Goal: Task Accomplishment & Management: Use online tool/utility

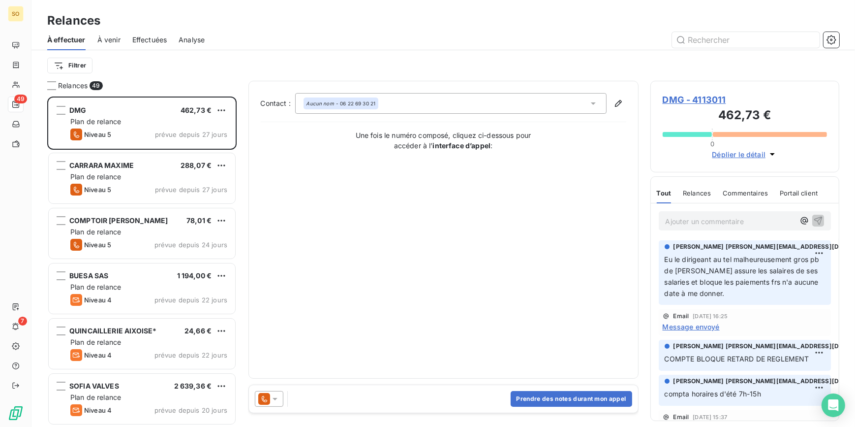
scroll to position [324, 182]
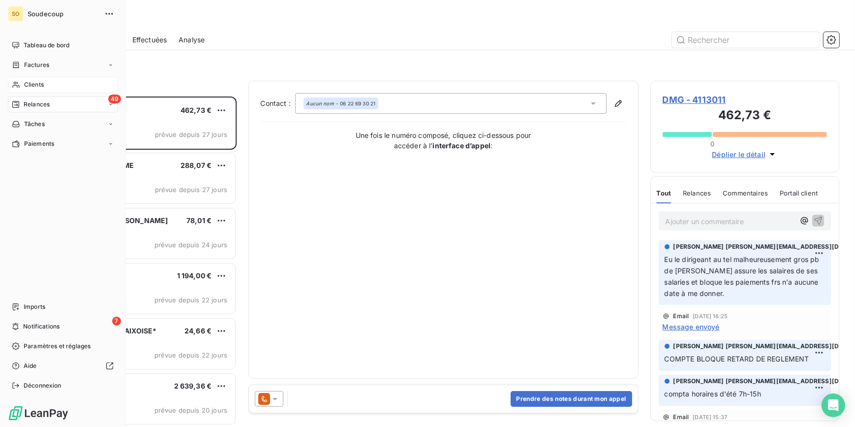
click at [40, 80] on span "Clients" at bounding box center [34, 84] width 20 height 9
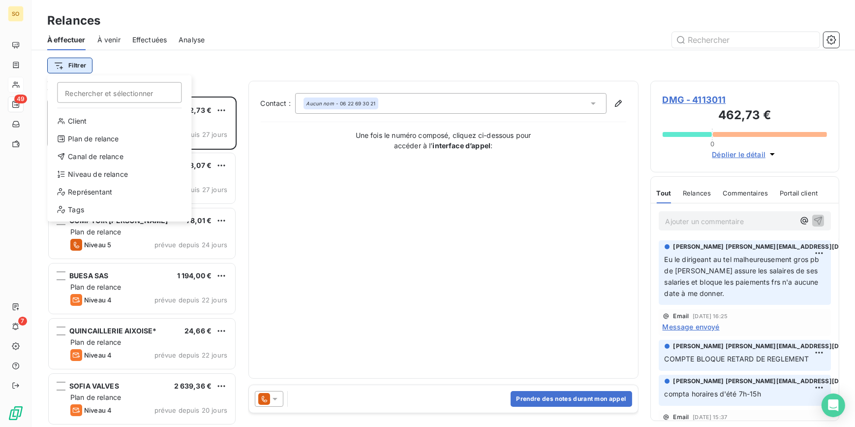
click at [81, 61] on html "SO 49 7 Relances À effectuer À venir Effectuées Analyse Filtrer Rechercher et s…" at bounding box center [427, 213] width 855 height 427
click at [93, 188] on div "Représentant" at bounding box center [119, 192] width 136 height 16
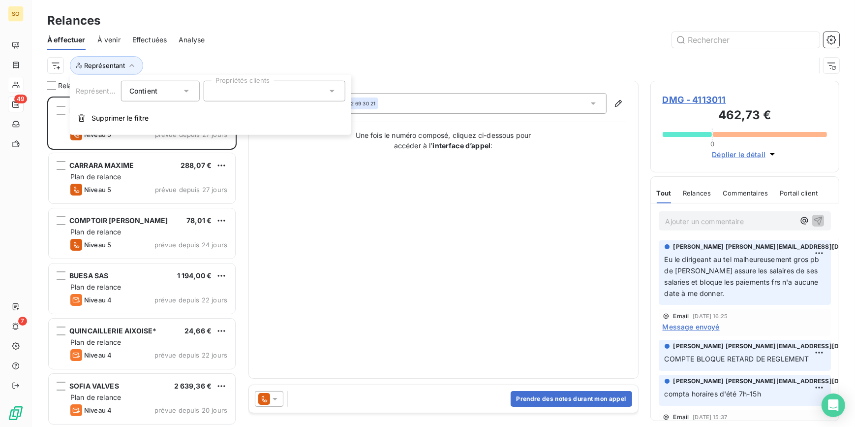
click at [262, 92] on div at bounding box center [275, 91] width 142 height 21
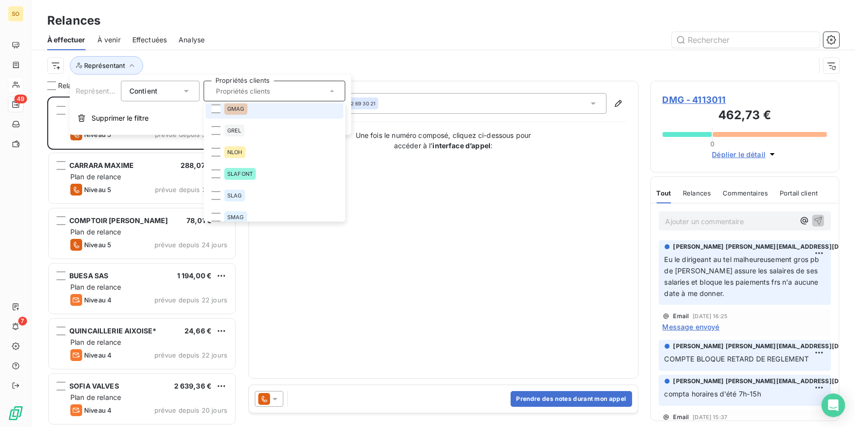
scroll to position [179, 0]
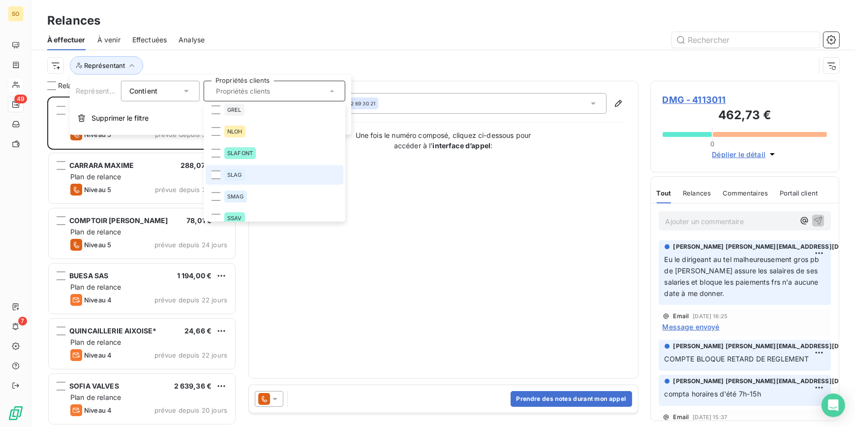
click at [233, 172] on span "SLAG" at bounding box center [234, 175] width 15 height 6
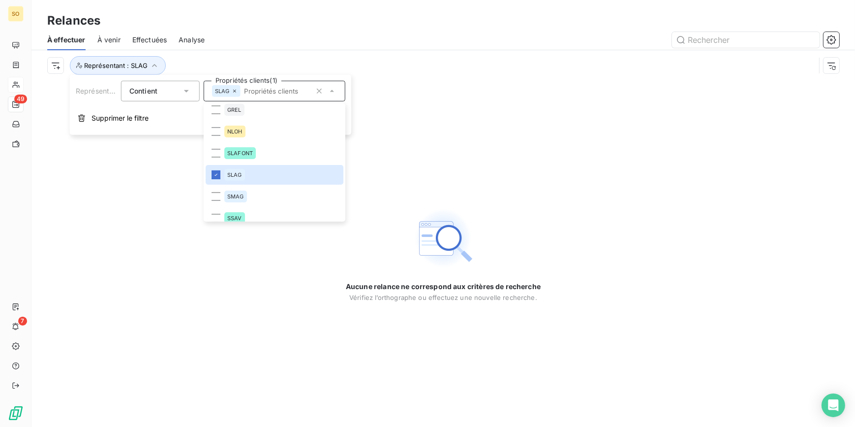
click at [482, 199] on div "Aucune relance ne correspond aux critères de recherche [PERSON_NAME] l’orthogra…" at bounding box center [443, 254] width 824 height 346
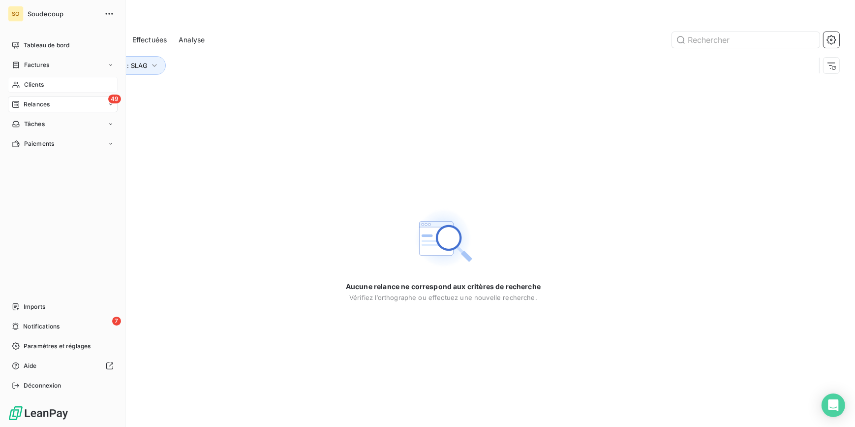
click at [34, 87] on span "Clients" at bounding box center [34, 84] width 20 height 9
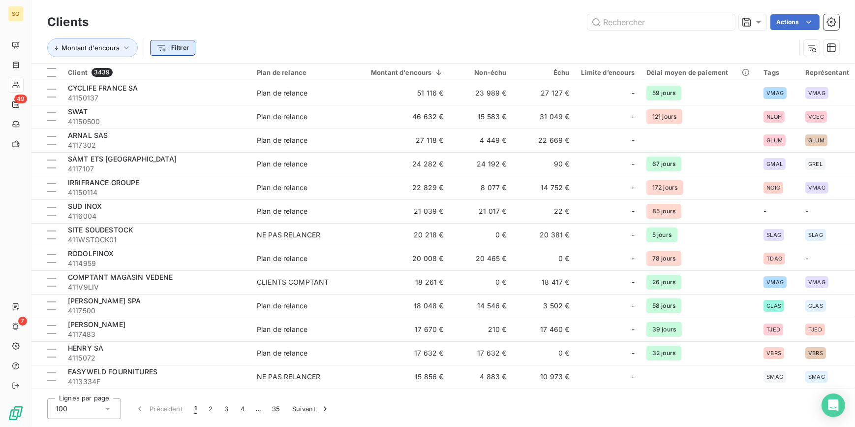
click at [187, 46] on html "SO 49 7 Clients Actions Montant d'encours Filtrer Client 3439 Plan de relance M…" at bounding box center [427, 213] width 855 height 427
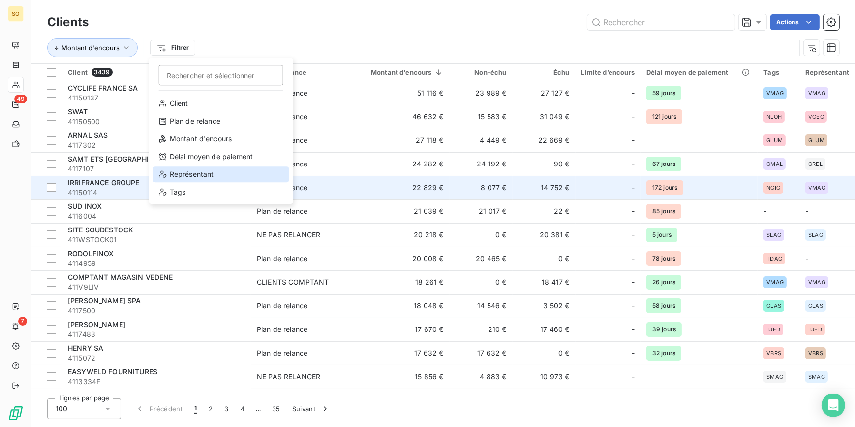
click at [189, 179] on div "Représentant" at bounding box center [221, 174] width 136 height 16
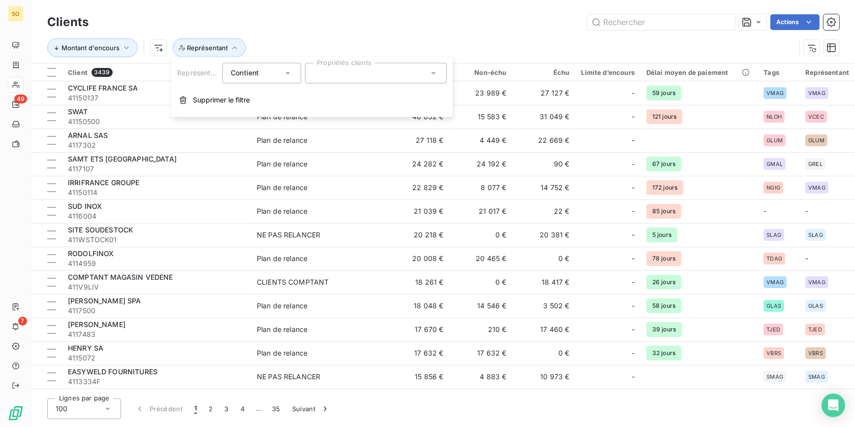
click at [328, 71] on div at bounding box center [376, 72] width 142 height 21
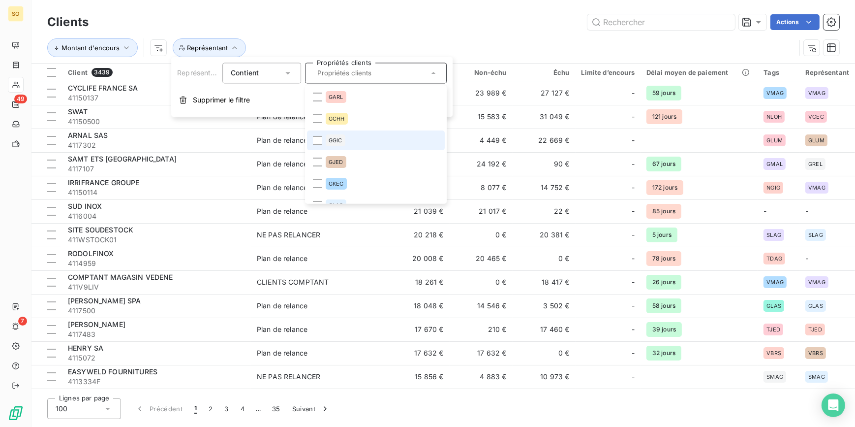
scroll to position [44, 0]
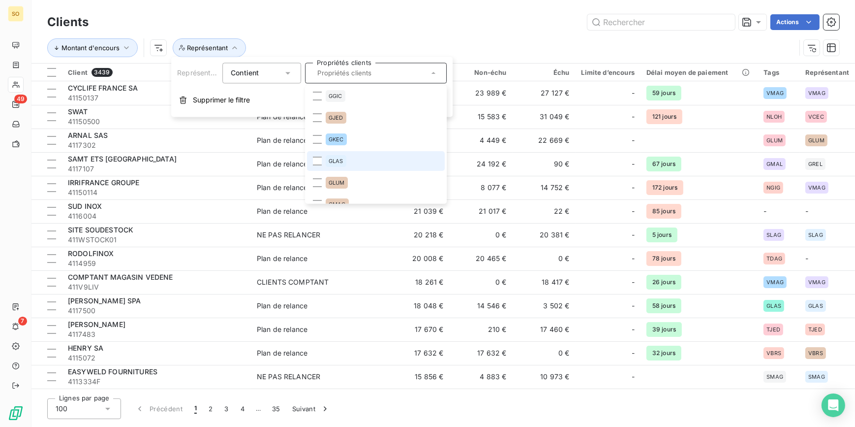
click at [323, 162] on li "GLAS" at bounding box center [376, 161] width 138 height 20
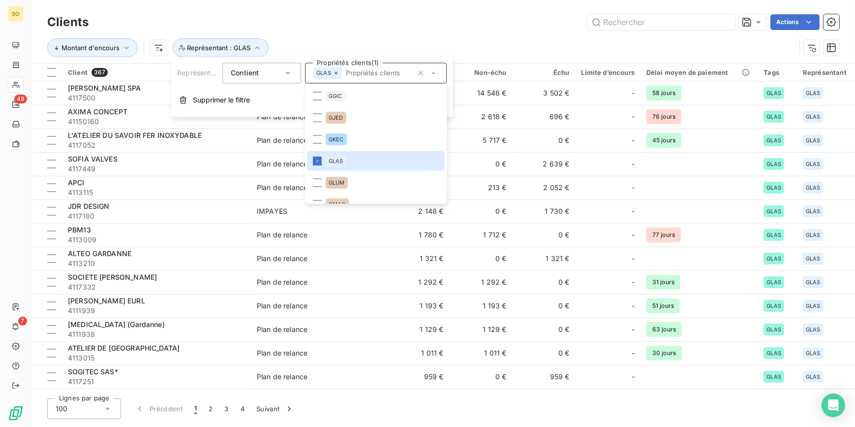
click at [396, 31] on div "Clients Actions" at bounding box center [443, 22] width 792 height 21
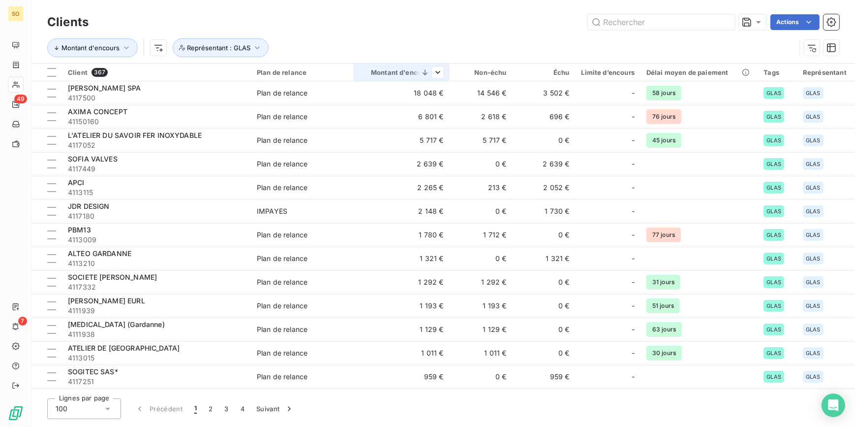
click at [420, 73] on icon at bounding box center [425, 72] width 10 height 10
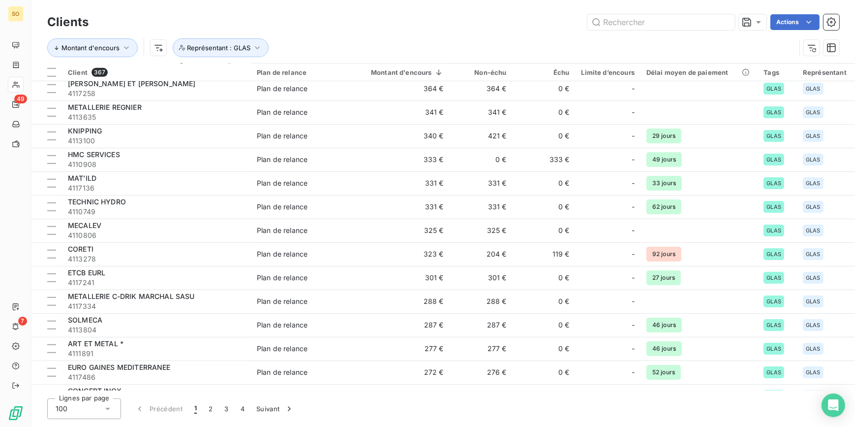
scroll to position [403, 0]
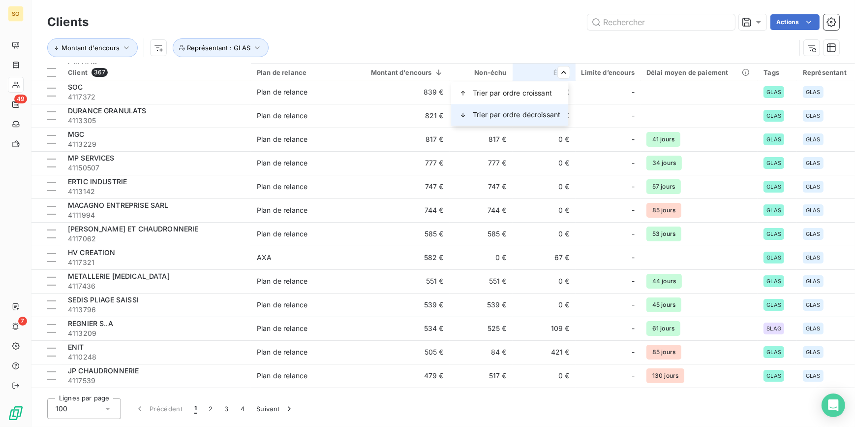
click at [527, 112] on span "Trier par ordre décroissant" at bounding box center [517, 115] width 88 height 10
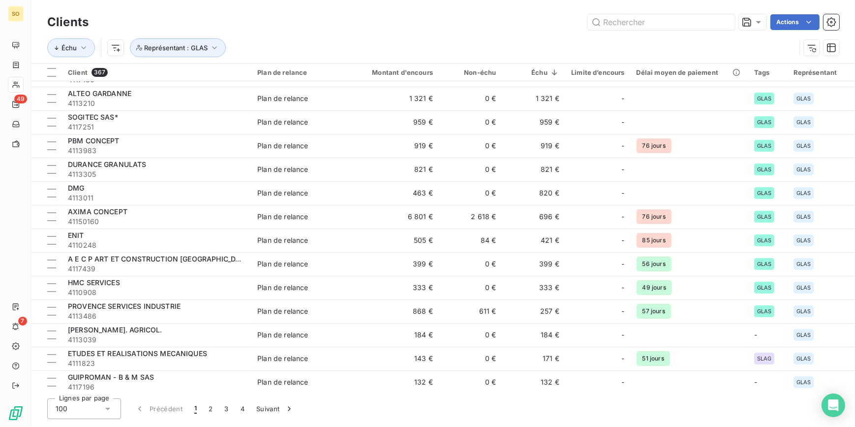
scroll to position [0, 0]
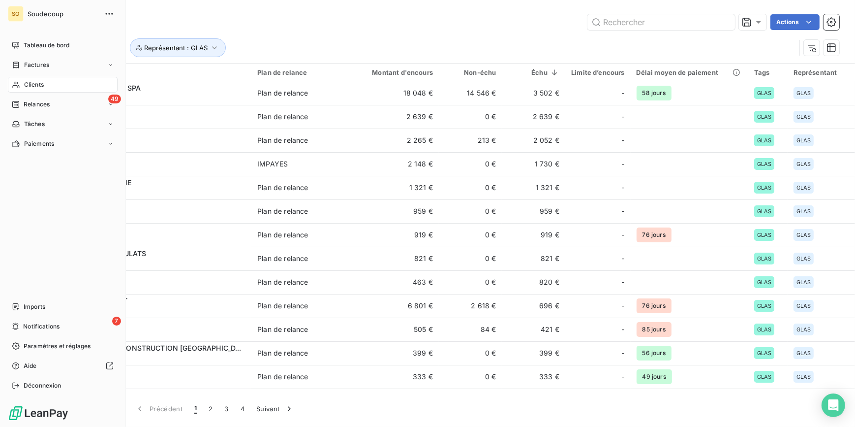
click at [37, 84] on span "Clients" at bounding box center [34, 84] width 20 height 9
click at [43, 103] on span "Relances" at bounding box center [37, 104] width 26 height 9
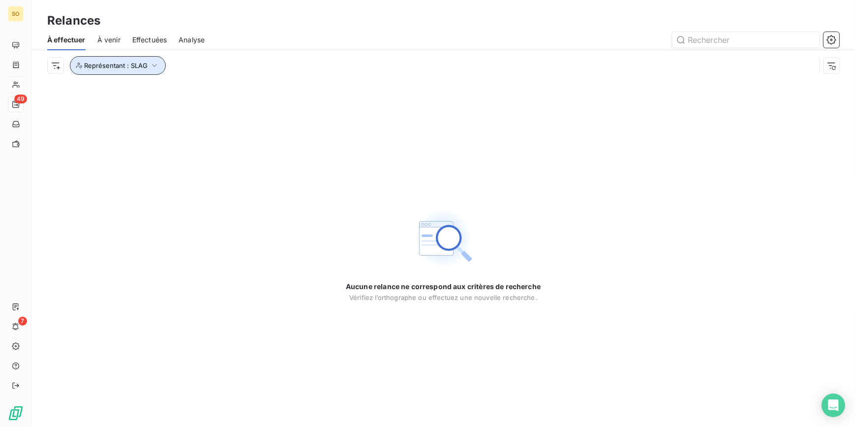
click at [150, 66] on icon "button" at bounding box center [155, 66] width 10 height 10
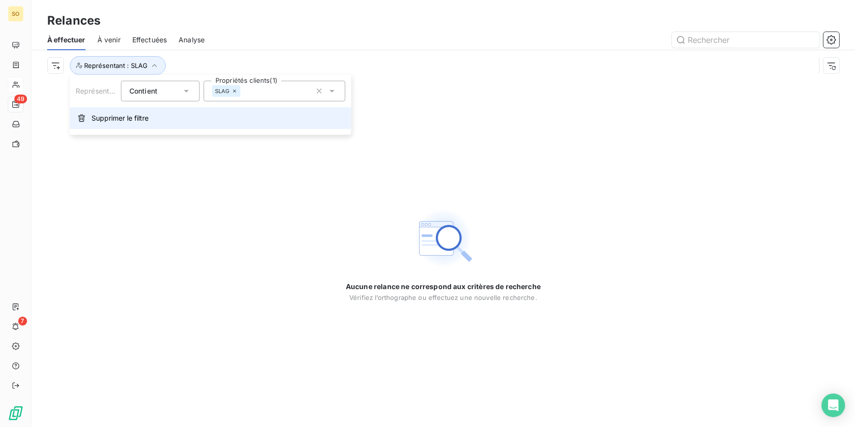
click at [129, 117] on span "Supprimer le filtre" at bounding box center [120, 118] width 57 height 10
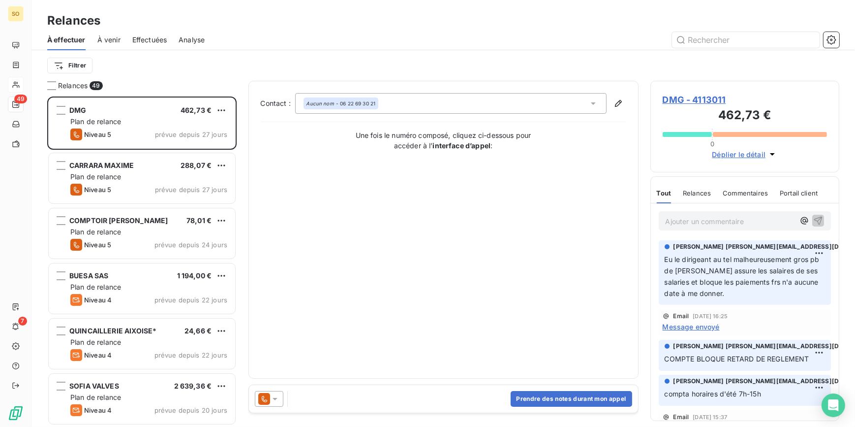
scroll to position [324, 182]
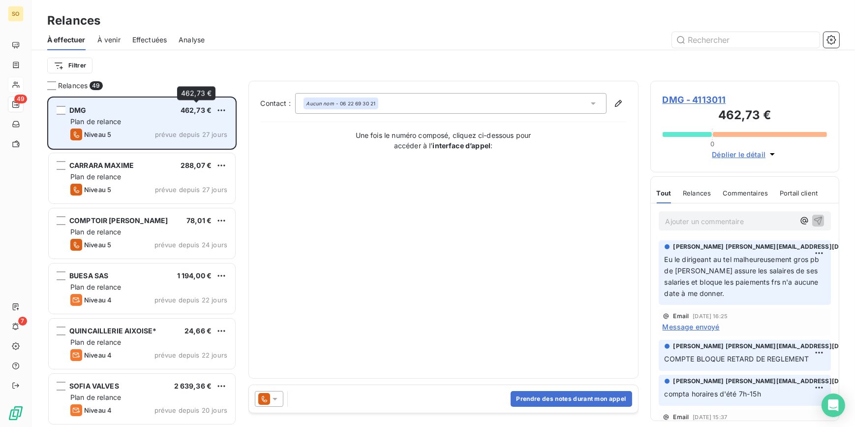
click at [196, 113] on span "462,73 €" at bounding box center [196, 110] width 31 height 8
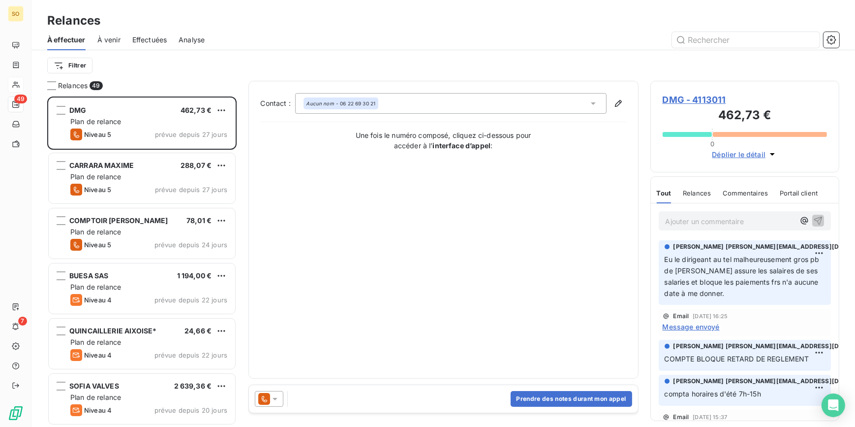
click at [679, 105] on span "DMG - 4113011" at bounding box center [745, 99] width 165 height 13
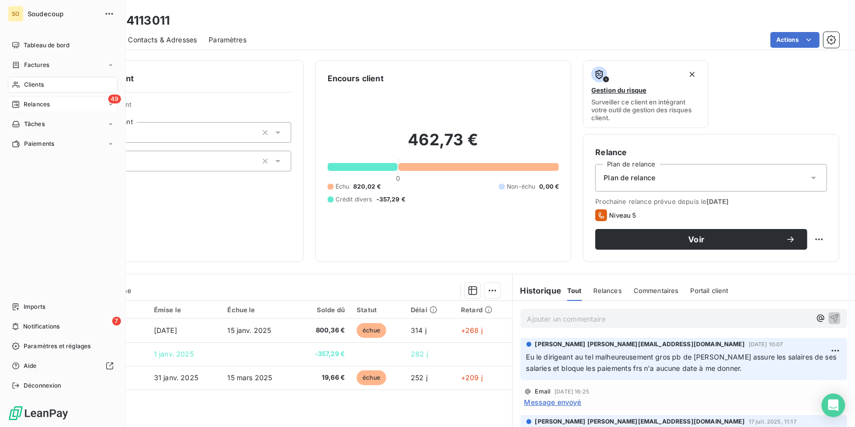
click at [30, 103] on span "Relances" at bounding box center [37, 104] width 26 height 9
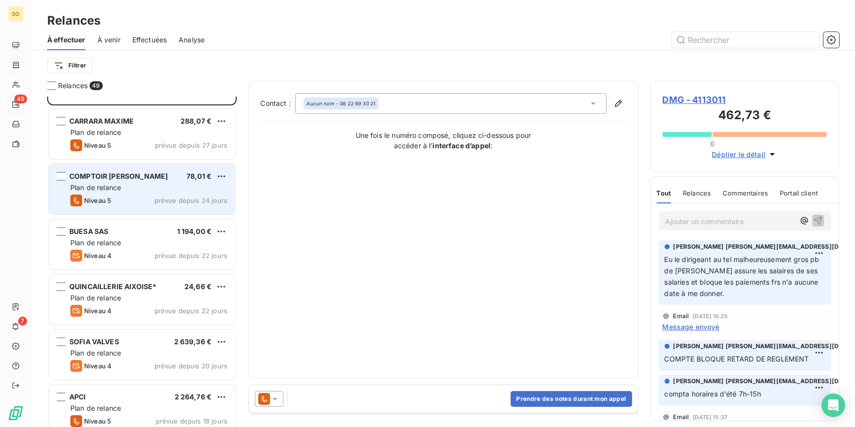
scroll to position [90, 0]
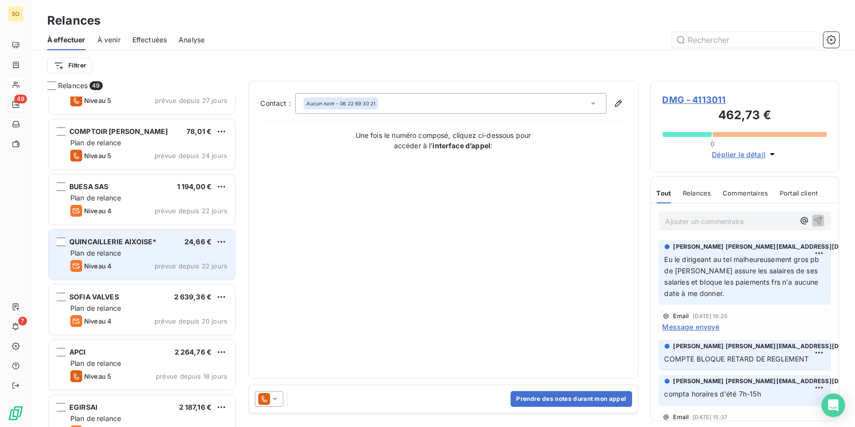
click at [162, 258] on div "QUINCAILLERIE AIXOISE* 24,66 € Plan de relance Niveau 4 prévue depuis 22 jours" at bounding box center [142, 254] width 187 height 50
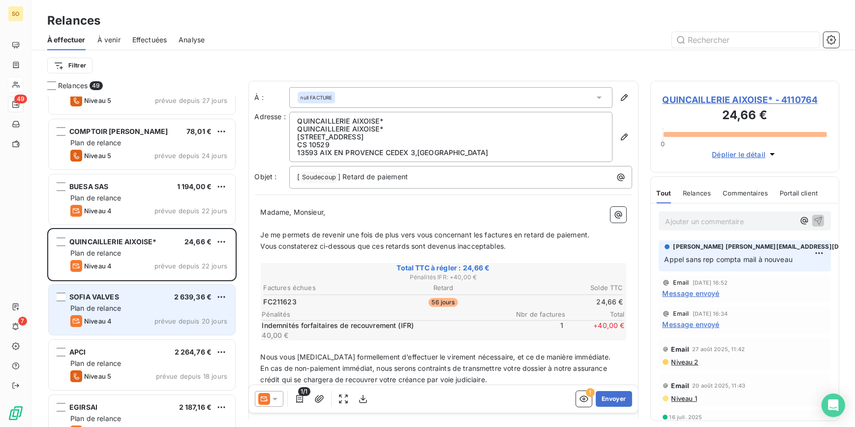
click at [126, 304] on div "Plan de relance" at bounding box center [148, 308] width 157 height 10
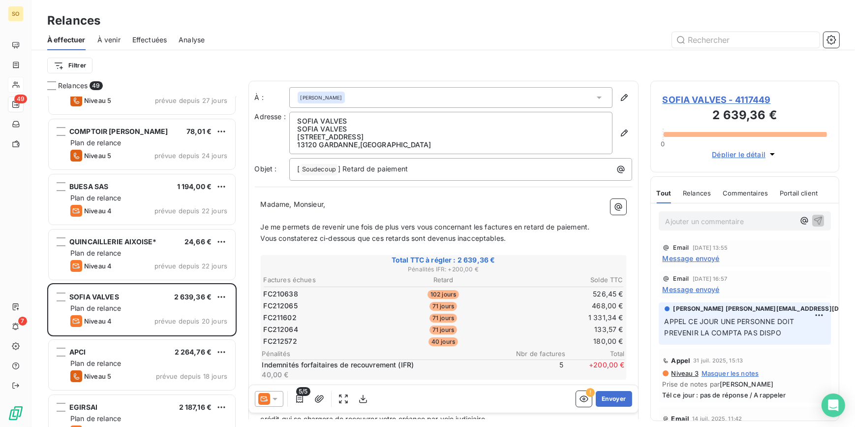
click at [664, 92] on div "SOFIA VALVES - 4117449 2 639,36 € 0 Déplier le détail" at bounding box center [745, 127] width 189 height 92
click at [666, 93] on span "SOFIA VALVES - 4117449" at bounding box center [745, 99] width 165 height 13
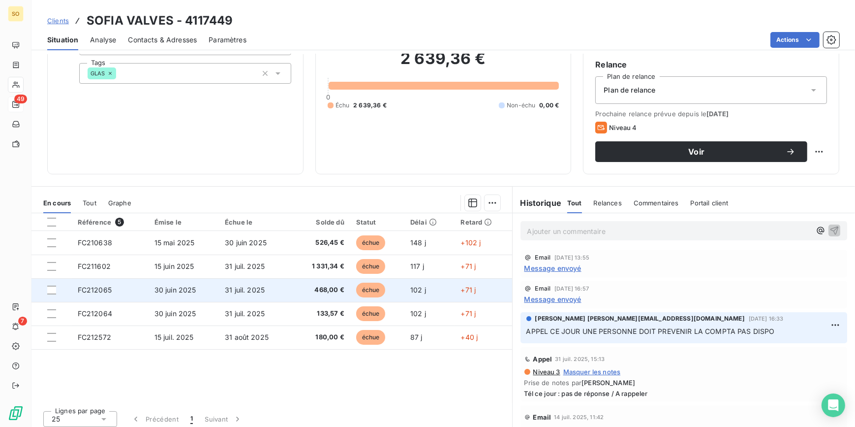
scroll to position [89, 0]
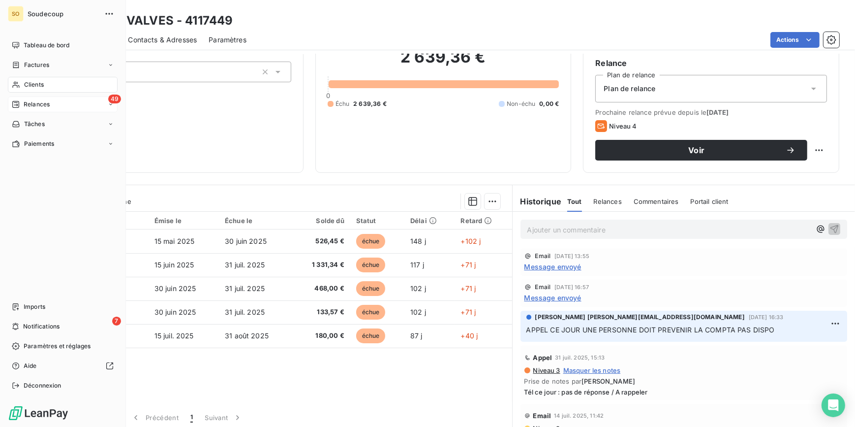
click at [28, 104] on span "Relances" at bounding box center [37, 104] width 26 height 9
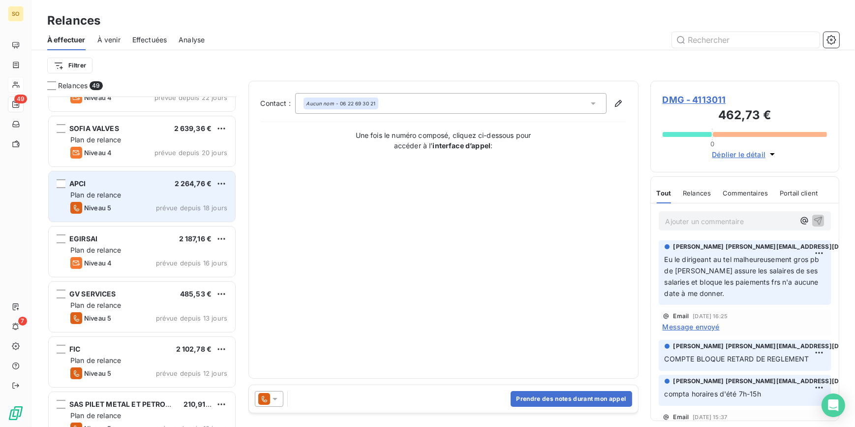
scroll to position [269, 0]
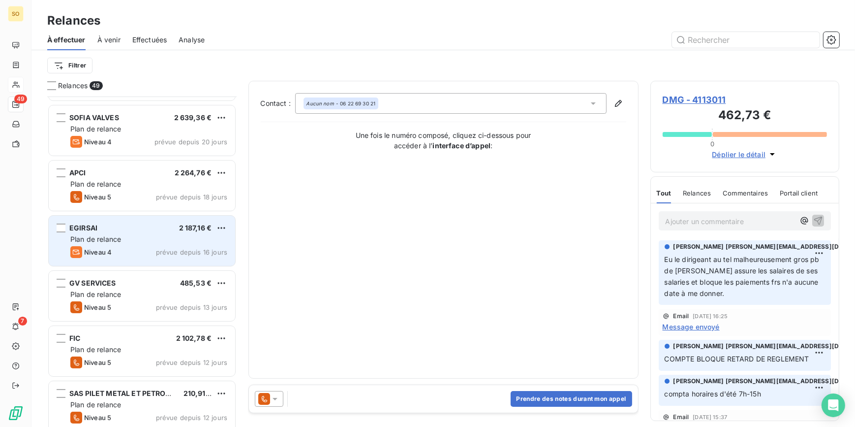
click at [118, 239] on span "Plan de relance" at bounding box center [95, 239] width 51 height 8
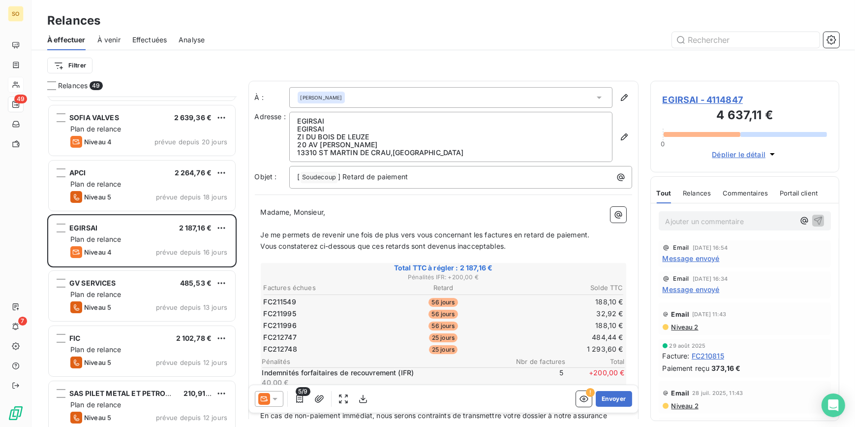
click at [679, 94] on span "EGIRSAI - 4114847" at bounding box center [745, 99] width 165 height 13
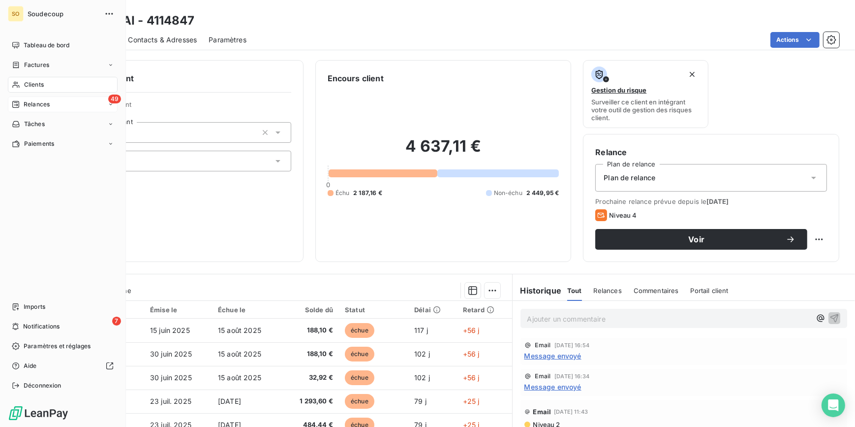
click at [26, 104] on span "Relances" at bounding box center [37, 104] width 26 height 9
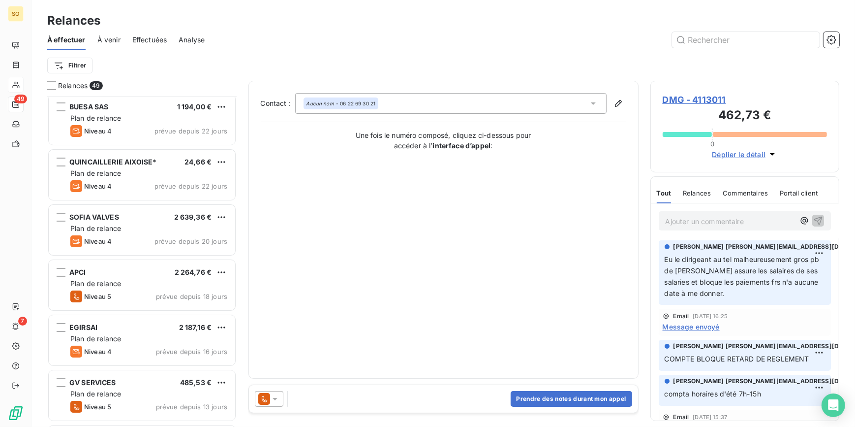
scroll to position [269, 0]
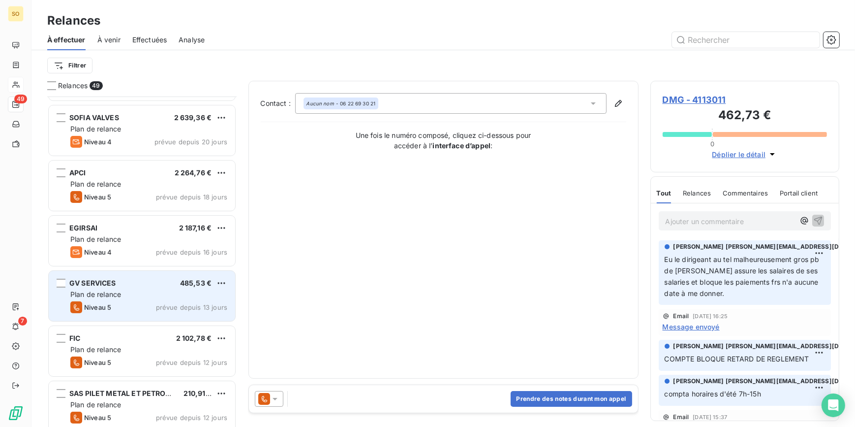
click at [122, 300] on div "GV SERVICES 485,53 € Plan de relance Niveau 5 prévue depuis 13 jours" at bounding box center [142, 296] width 187 height 50
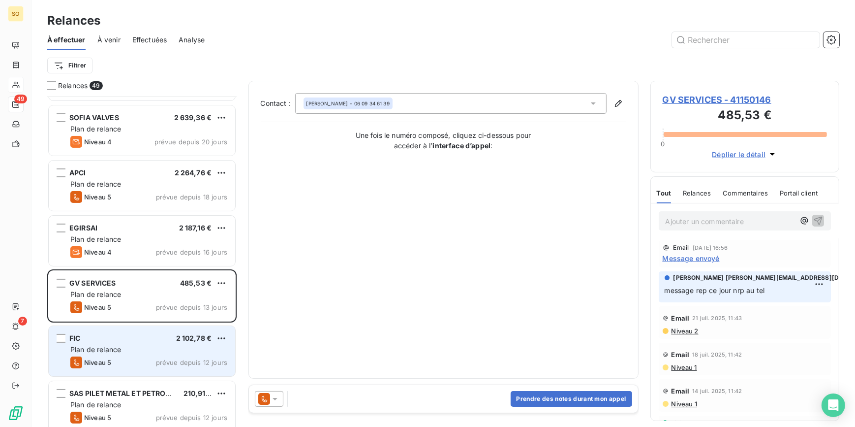
click at [129, 348] on div "Plan de relance" at bounding box center [148, 349] width 157 height 10
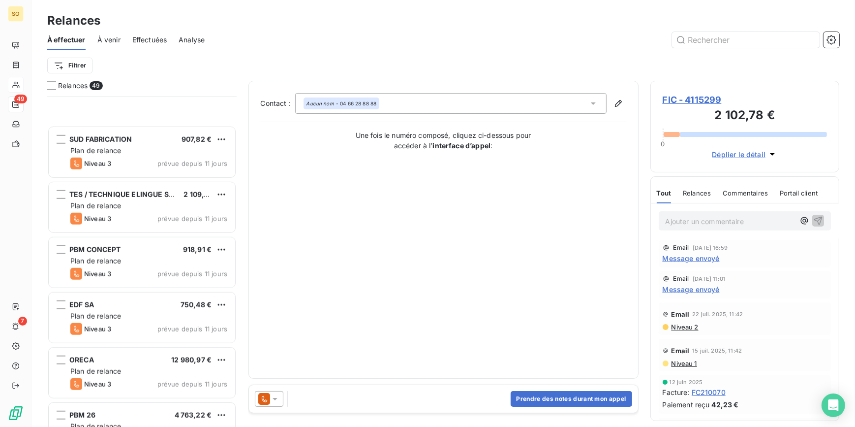
scroll to position [1163, 0]
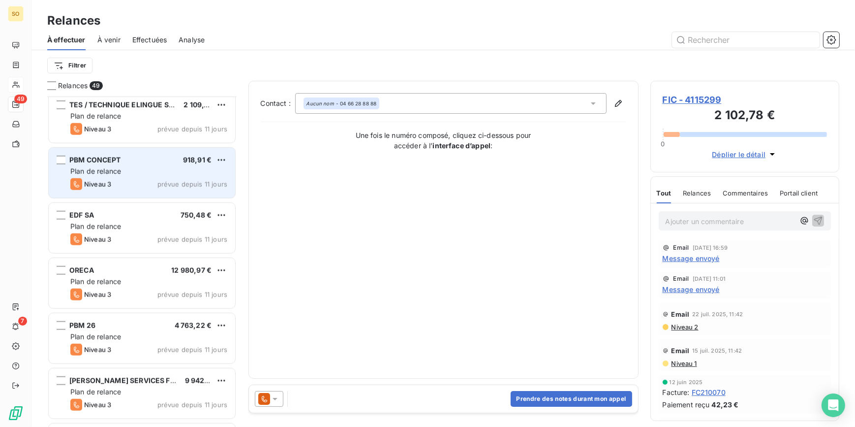
click at [141, 166] on div "Plan de relance" at bounding box center [148, 171] width 157 height 10
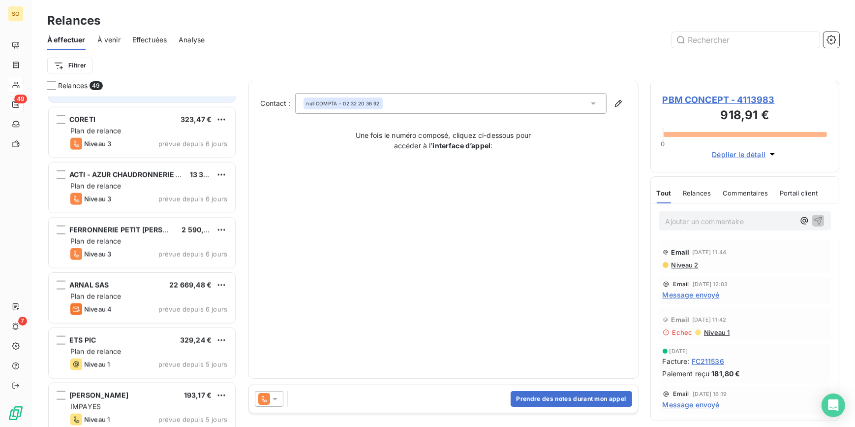
scroll to position [1700, 0]
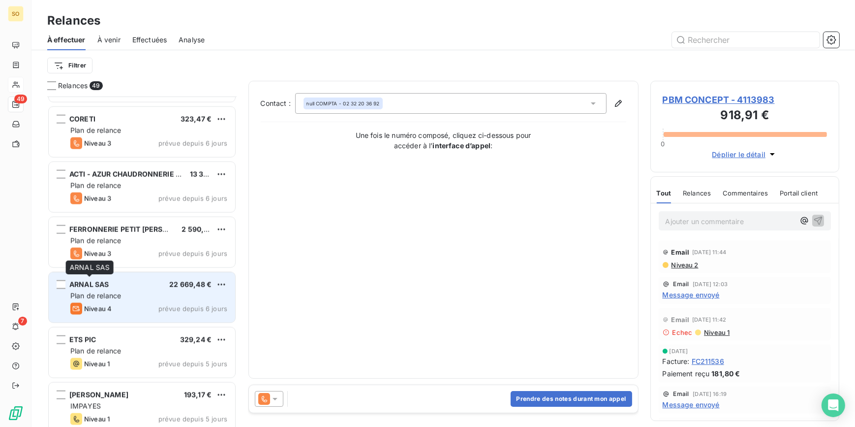
click at [106, 286] on span "ARNAL SAS" at bounding box center [88, 284] width 39 height 8
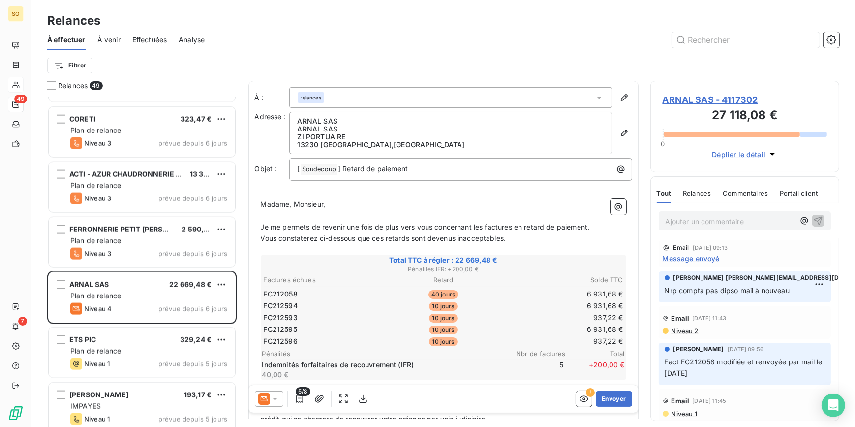
click at [675, 100] on span "ARNAL SAS - 4117302" at bounding box center [745, 99] width 165 height 13
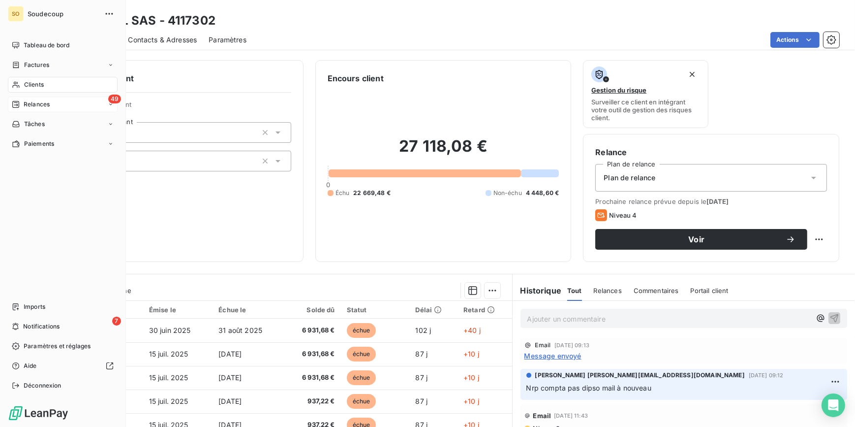
click at [39, 104] on span "Relances" at bounding box center [37, 104] width 26 height 9
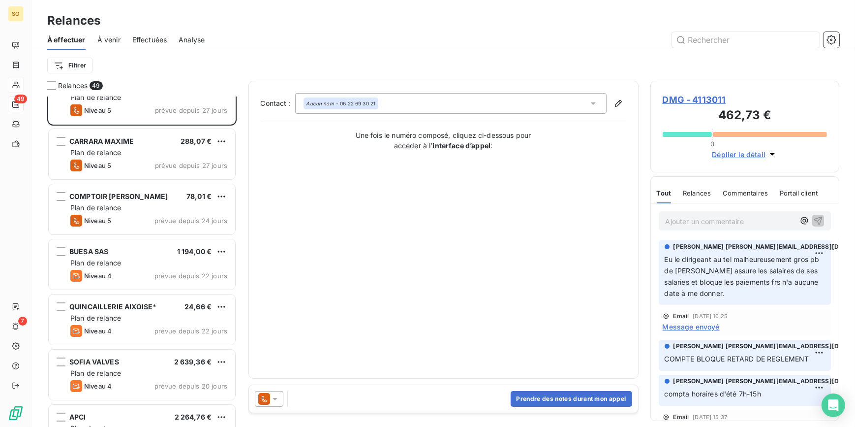
scroll to position [45, 0]
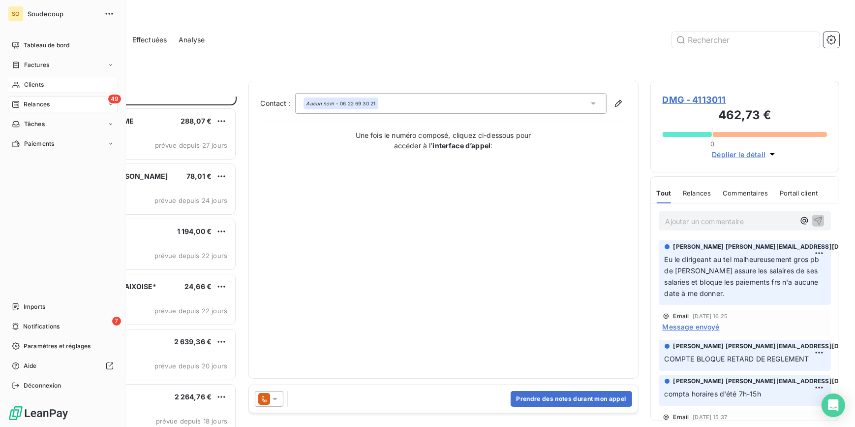
click at [39, 104] on span "Relances" at bounding box center [37, 104] width 26 height 9
drag, startPoint x: 38, startPoint y: 83, endPoint x: 64, endPoint y: 84, distance: 26.1
click at [38, 83] on span "Clients" at bounding box center [34, 84] width 20 height 9
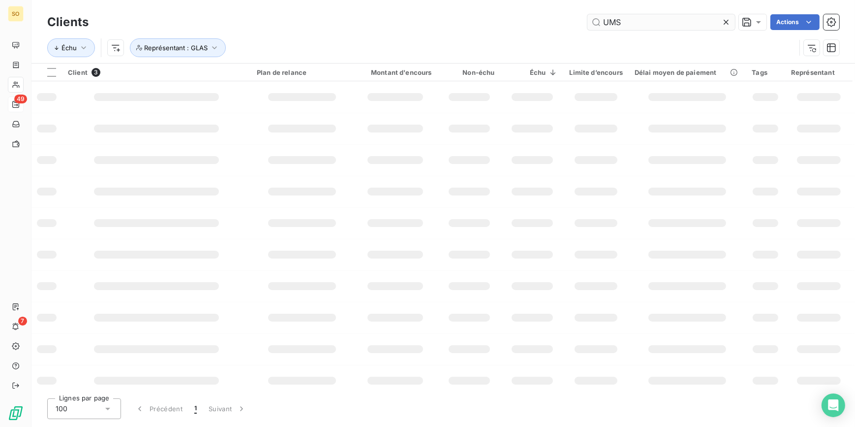
type input "UMS"
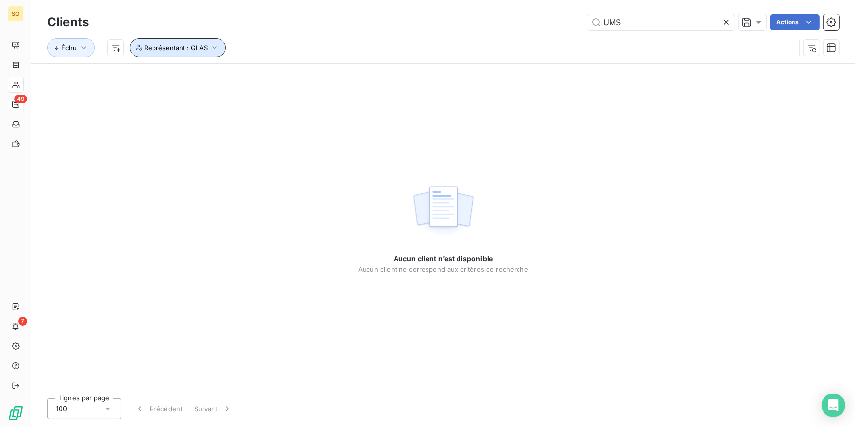
click at [189, 48] on span "Représentant : GLAS" at bounding box center [175, 48] width 63 height 8
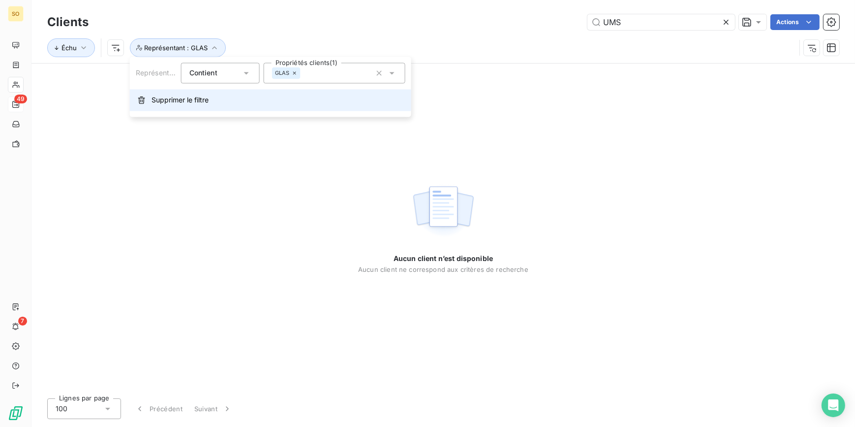
click at [160, 95] on span "Supprimer le filtre" at bounding box center [180, 100] width 57 height 10
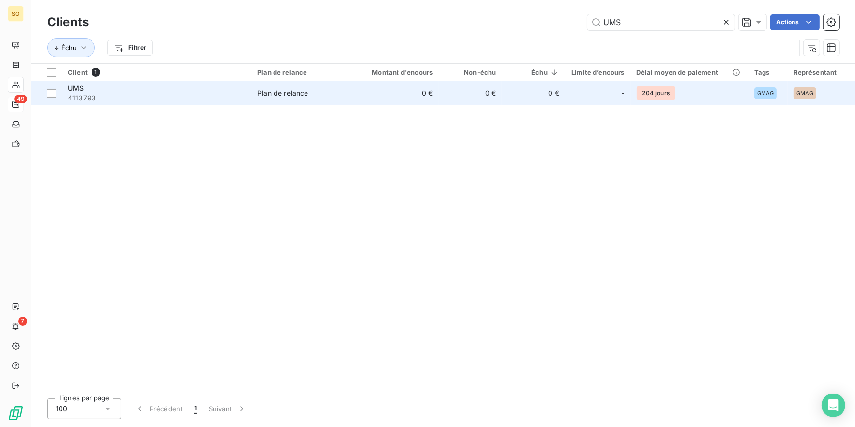
click at [304, 97] on div "Plan de relance" at bounding box center [282, 93] width 51 height 10
